Goal: Task Accomplishment & Management: Use online tool/utility

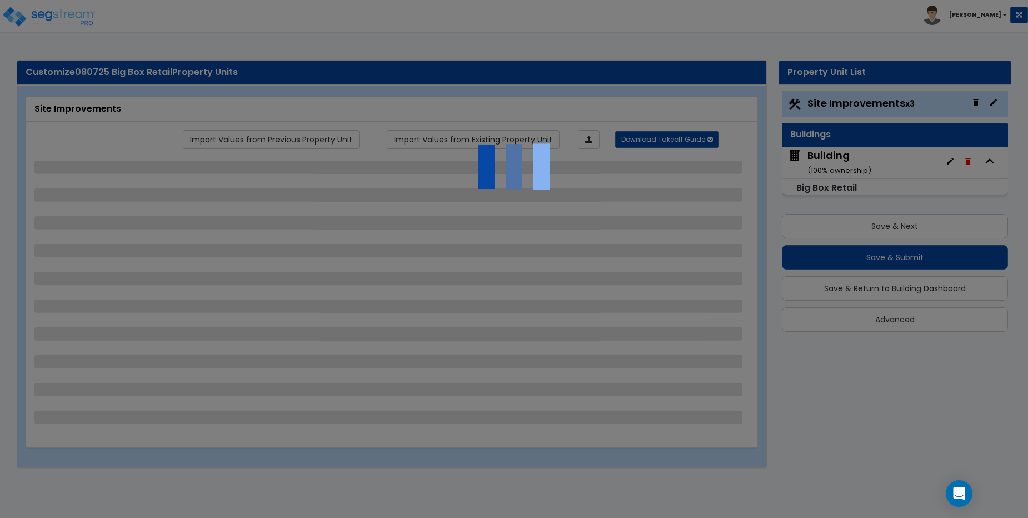
select select "2"
select select "1"
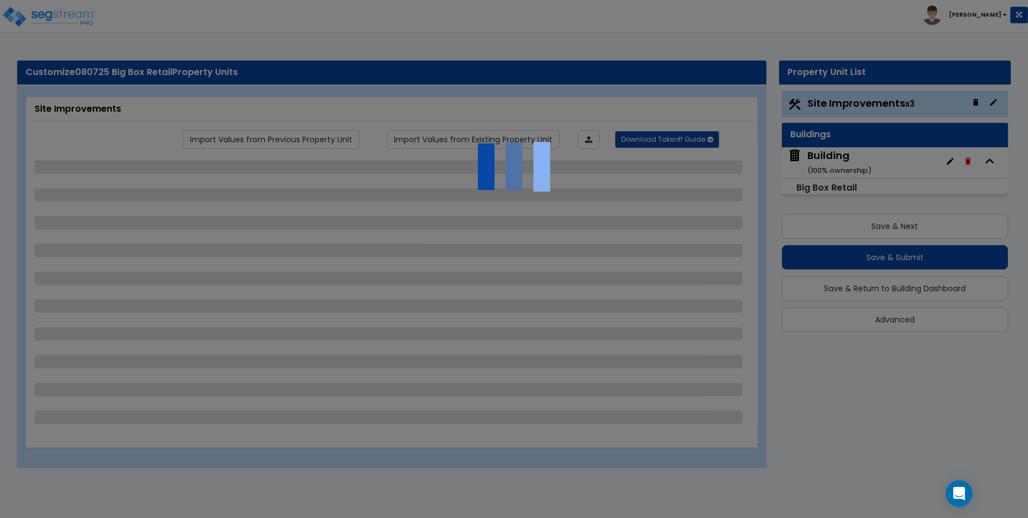
select select "2"
select select "3"
select select "1"
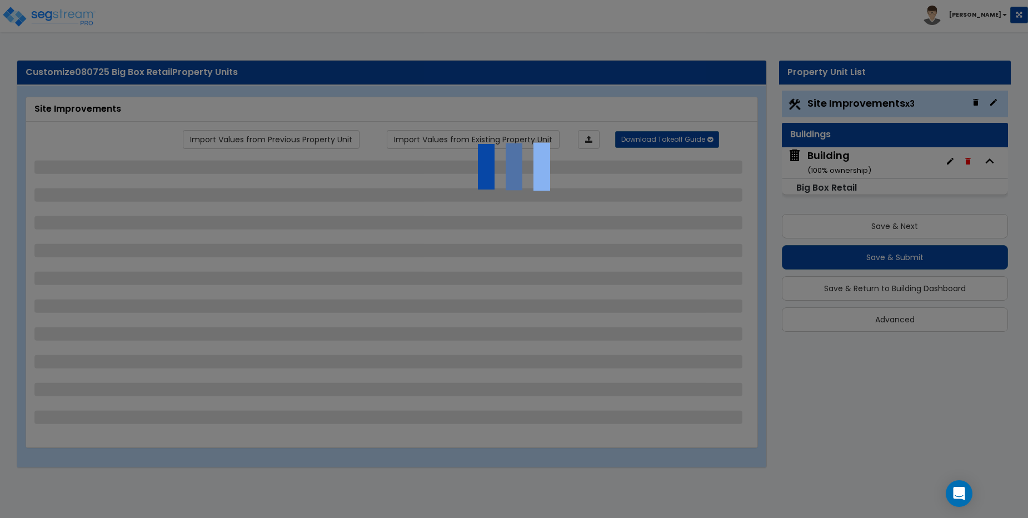
select select "1"
select select "2"
select select "3"
select select "2"
select select "1"
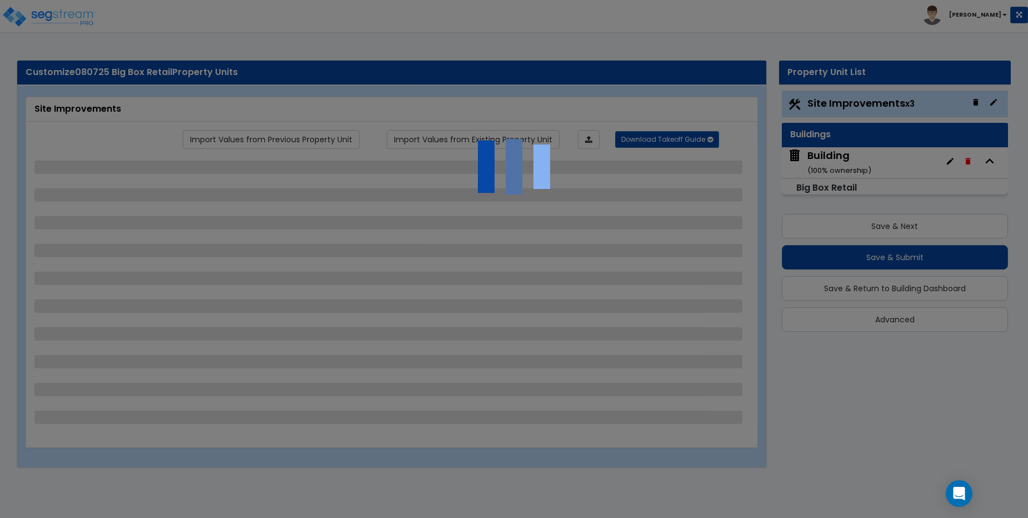
select select "2"
select select "4"
select select "2"
select select "1"
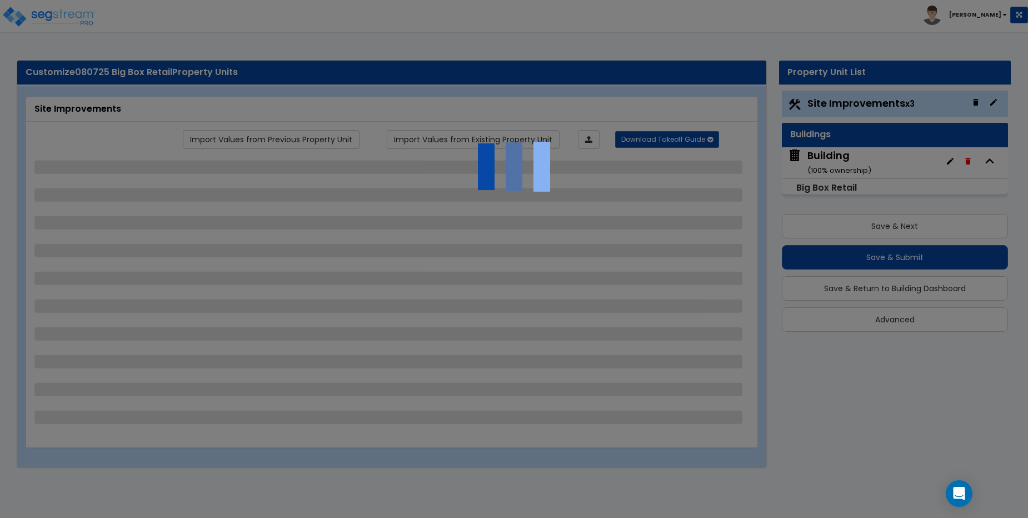
select select "1"
select select "3"
select select "1"
select select "3"
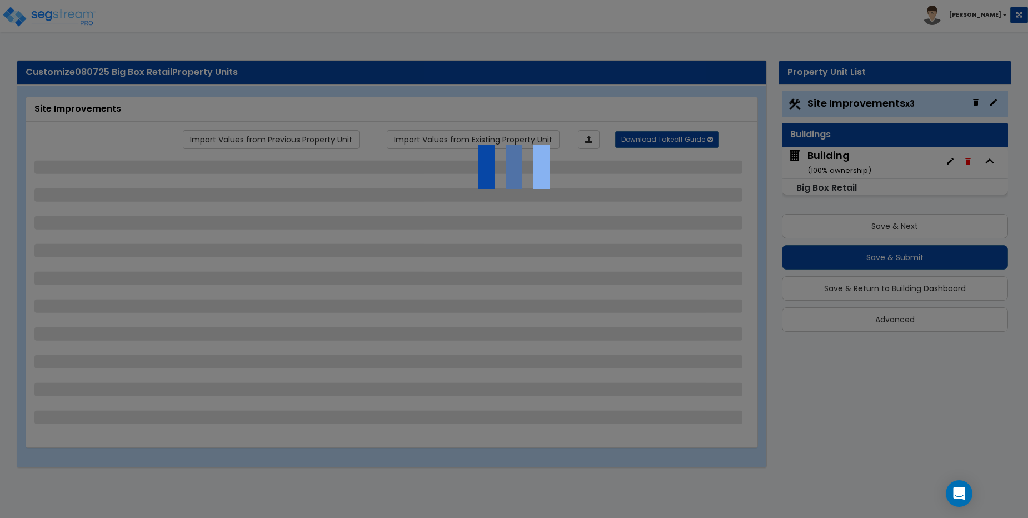
select select "1"
select select "2"
select select "6"
select select "2"
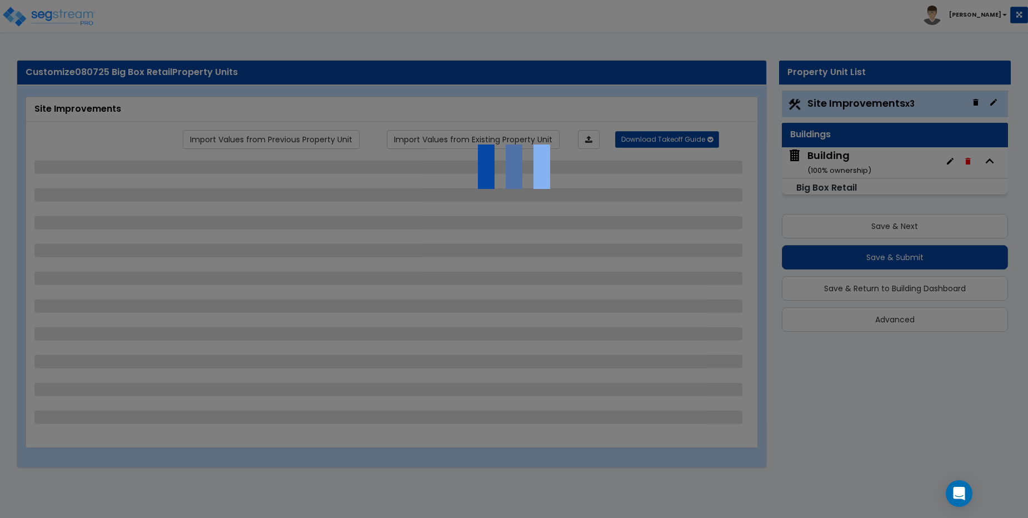
select select "1"
select select "16"
select select "1"
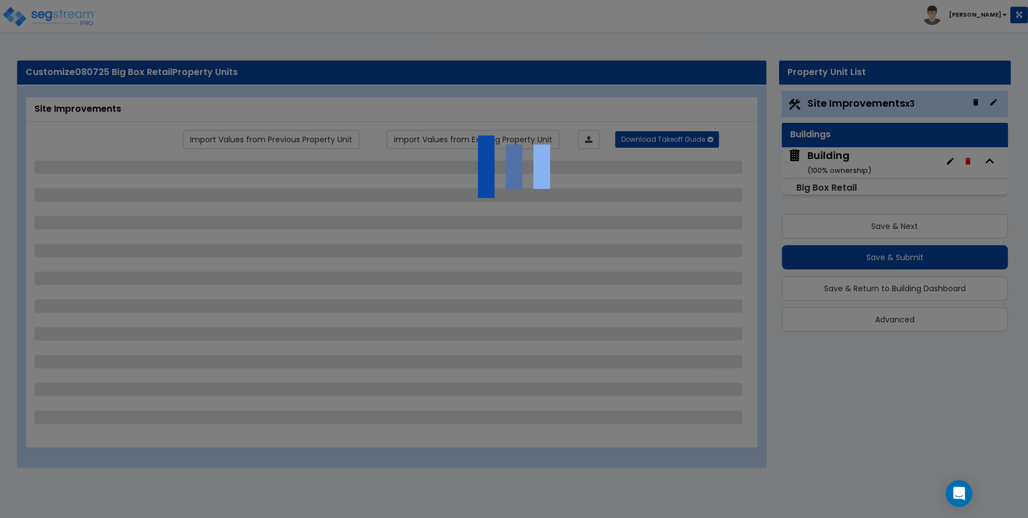
select select "7"
select select "1"
select select "5"
select select "1"
select select "2"
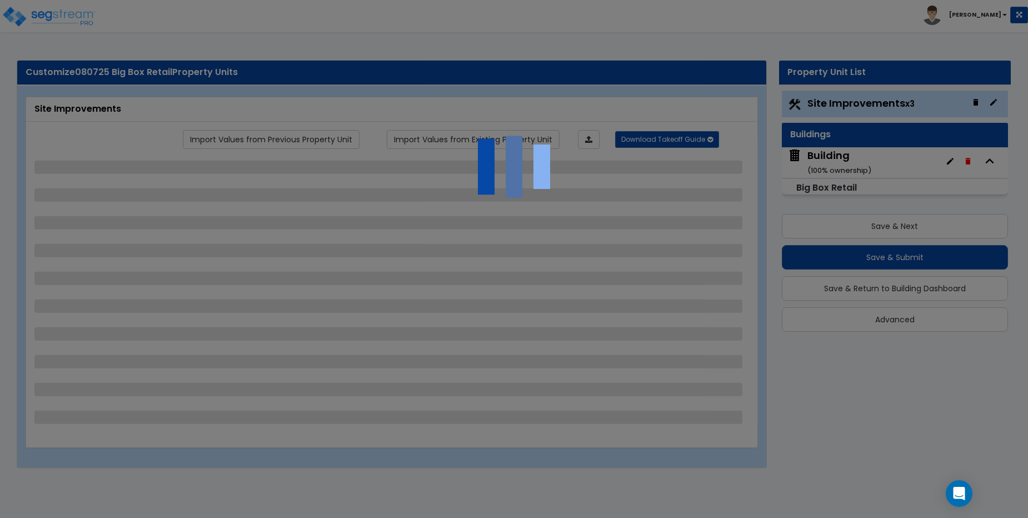
select select "2"
select select "3"
select select "2"
select select "1"
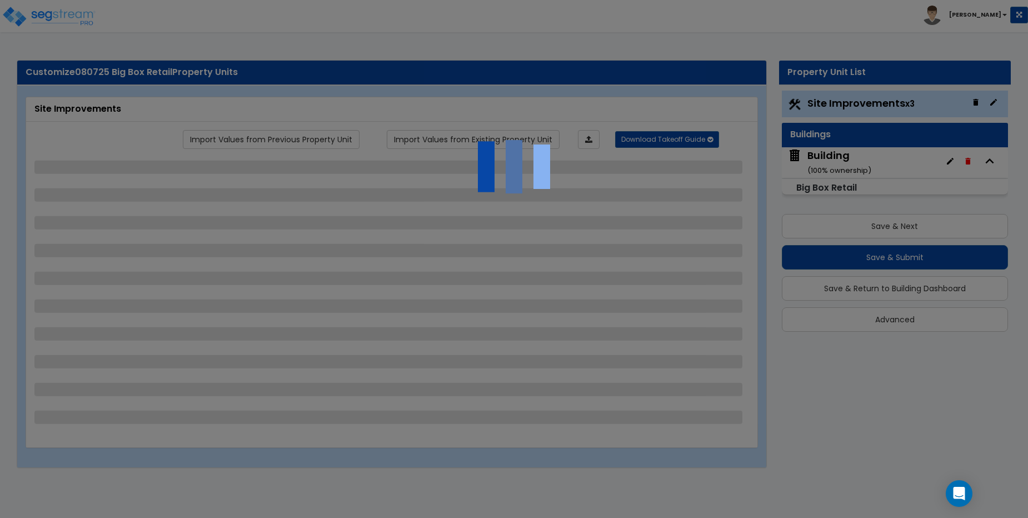
select select "1"
select select "3"
select select "4"
select select "2"
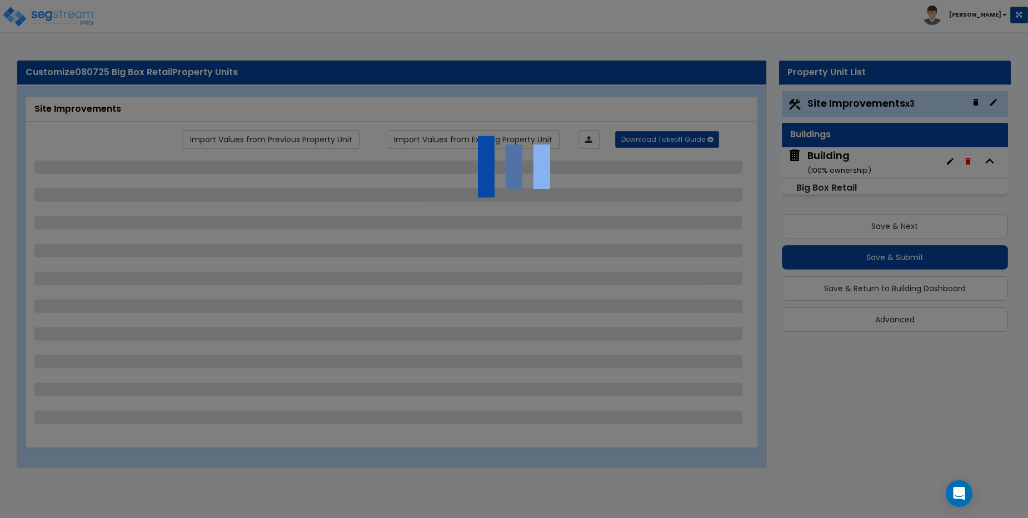
select select "1"
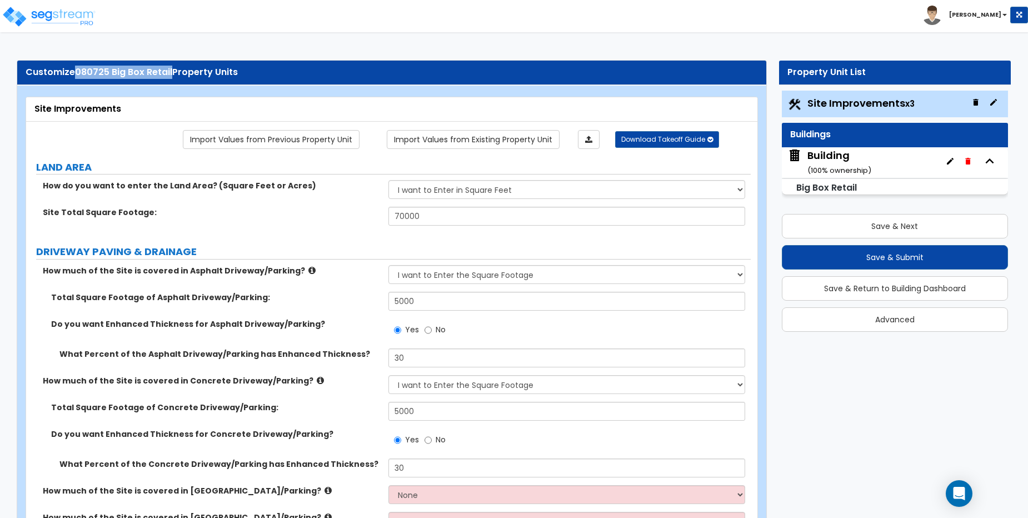
drag, startPoint x: 77, startPoint y: 72, endPoint x: 171, endPoint y: 74, distance: 94.5
click at [171, 74] on div "Customize 080725 Big Box Retail Property Units" at bounding box center [392, 72] width 732 height 13
copy span "080725 Big Box Retail"
